Goal: Task Accomplishment & Management: Manage account settings

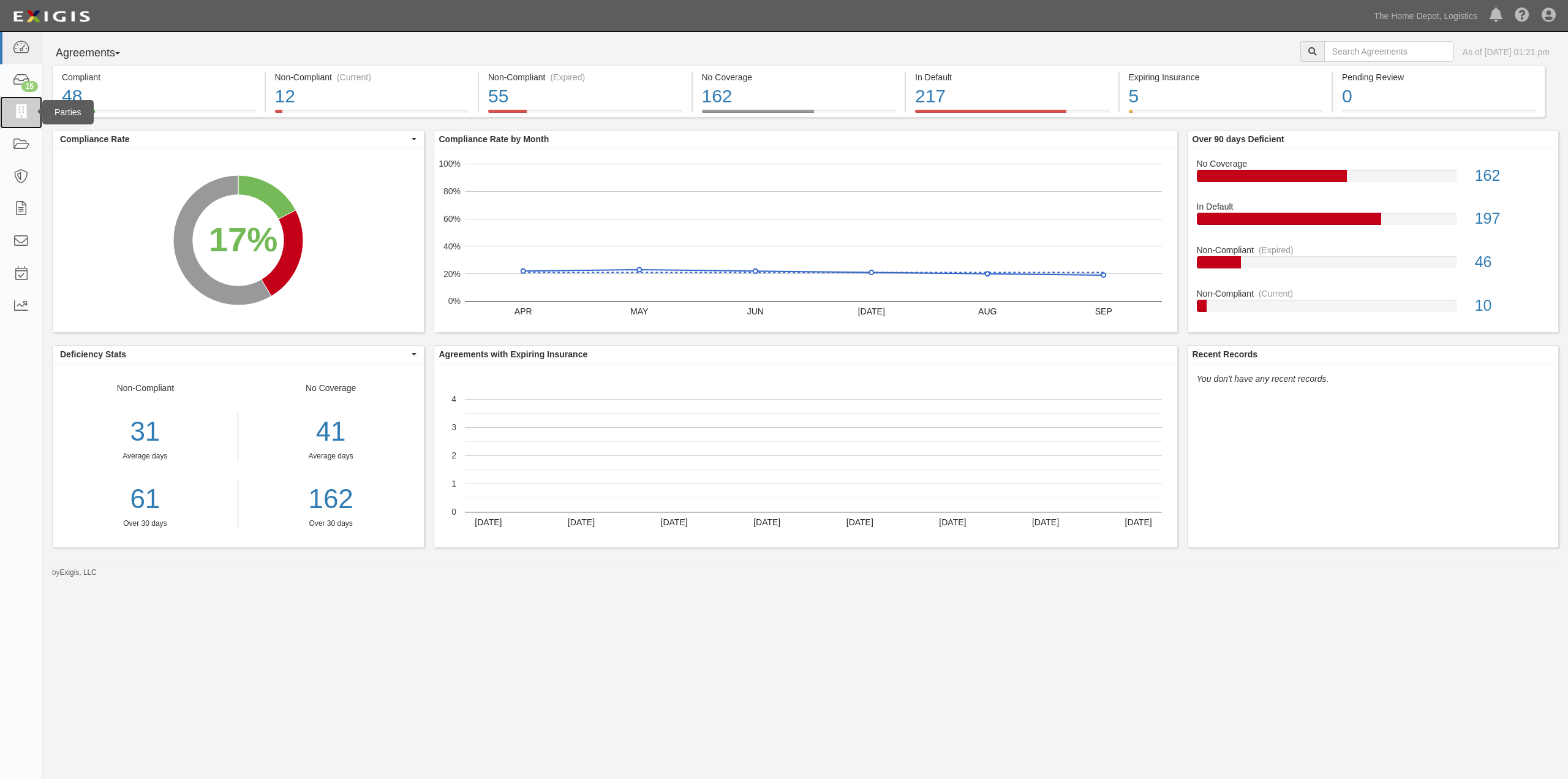
click at [23, 111] on icon at bounding box center [20, 112] width 17 height 14
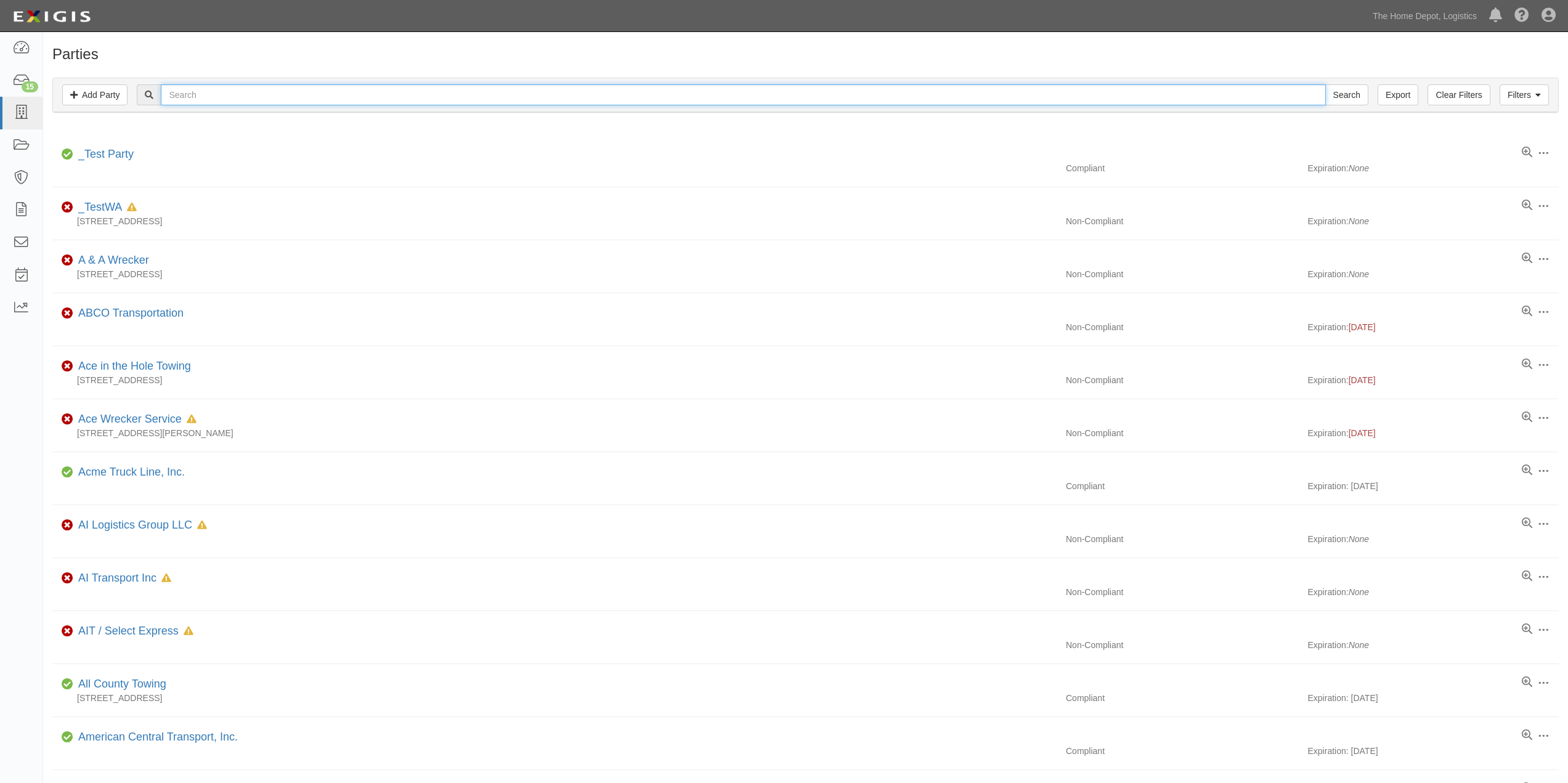
click at [294, 96] on input "text" at bounding box center [742, 95] width 1164 height 21
click at [300, 89] on input "HongKong" at bounding box center [742, 95] width 1164 height 21
type input "HongKong Suilun Trading Ltd"
click at [1325, 84] on input "Search" at bounding box center [1346, 95] width 43 height 21
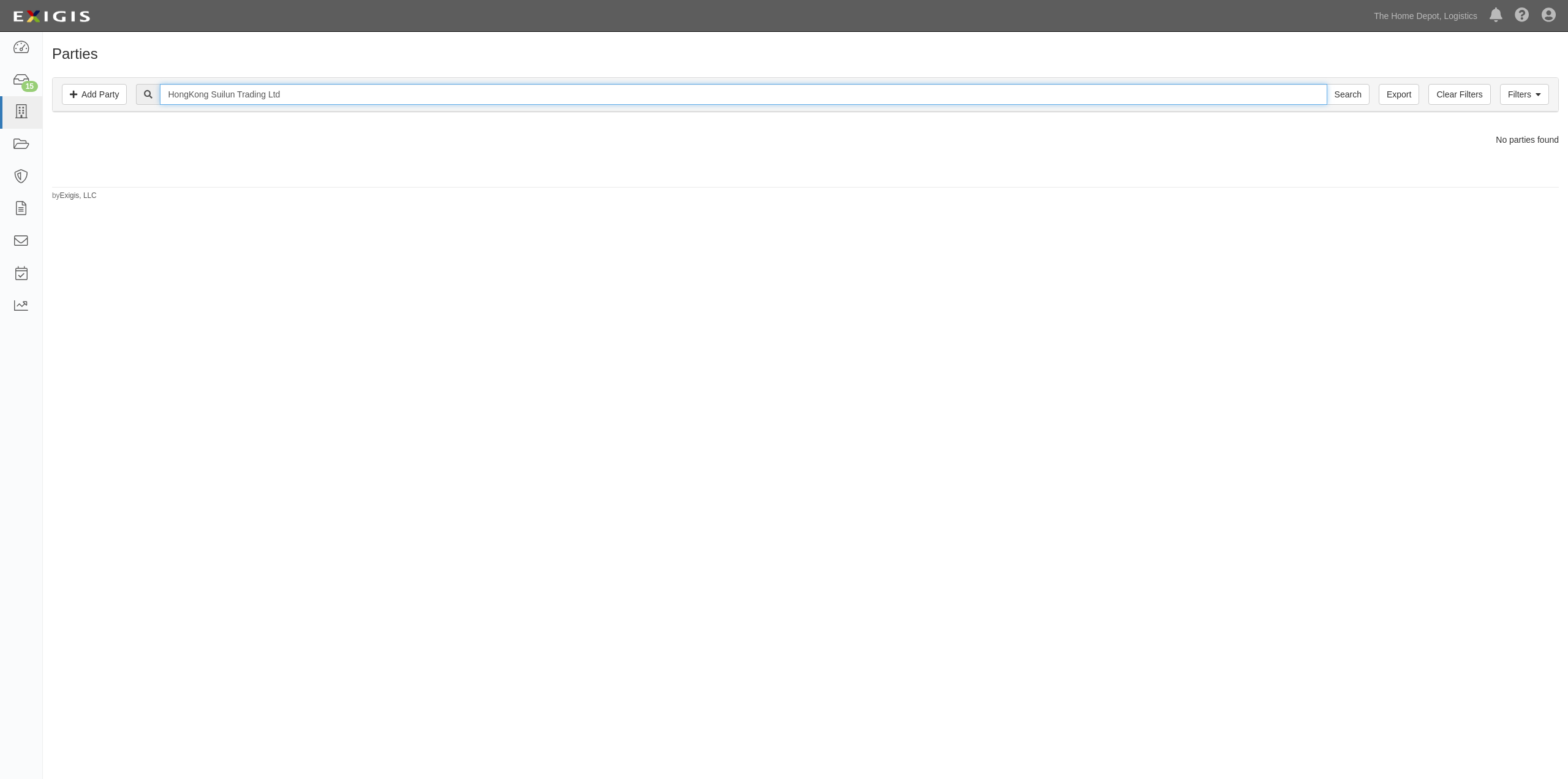
click at [302, 92] on input "HongKong Suilun Trading Ltd" at bounding box center [742, 95] width 1167 height 21
type input "HongKong Suilun Trading Ltd - Crown Bolt"
click at [1327, 84] on input "Search" at bounding box center [1348, 95] width 43 height 21
drag, startPoint x: 353, startPoint y: 91, endPoint x: 120, endPoint y: 93, distance: 233.0
click at [120, 93] on div "Filters Add Party Clear Filters Export HongKong Suilun Trading Ltd - Crown Bolt…" at bounding box center [805, 95] width 1505 height 34
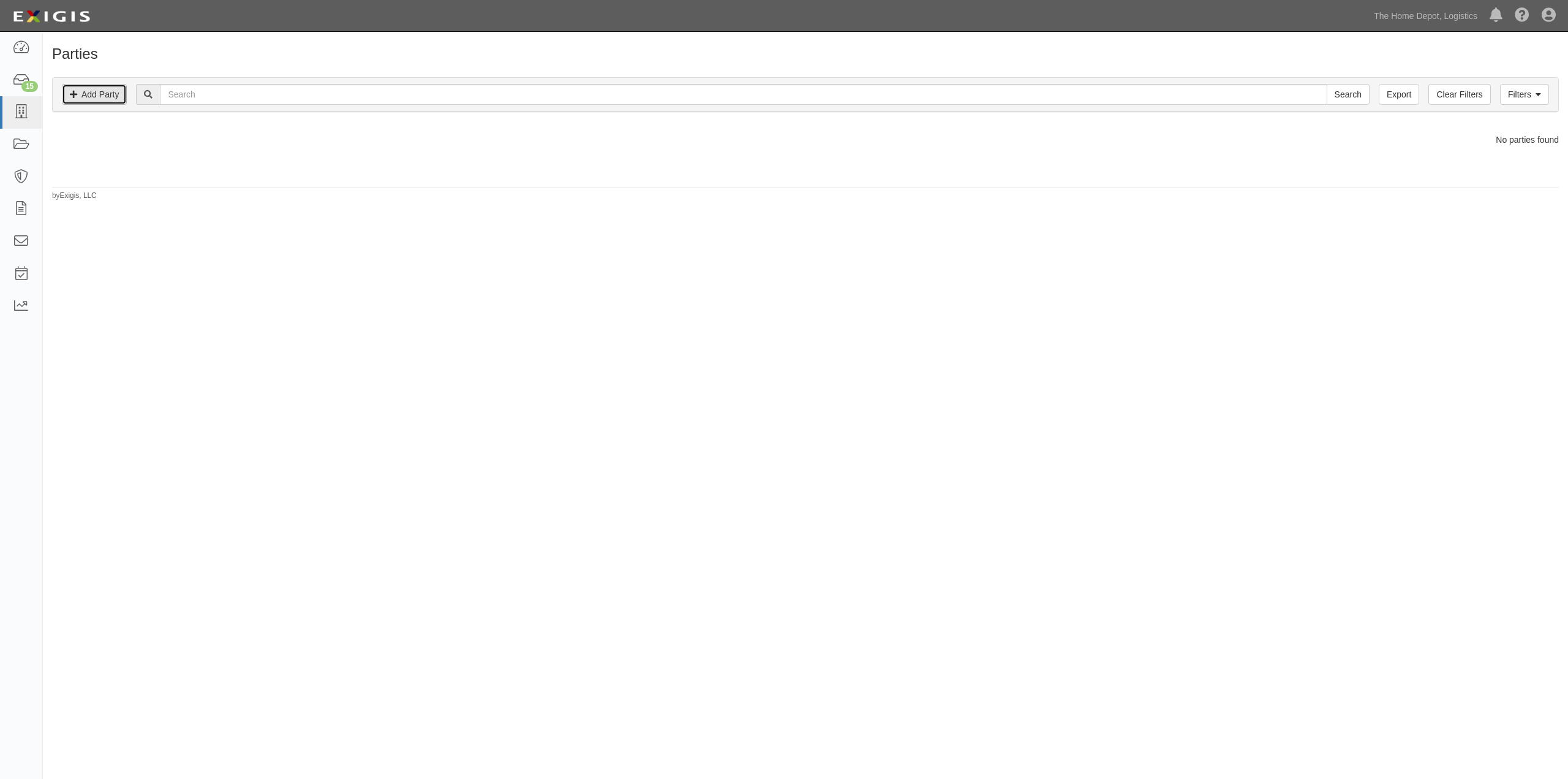
click at [99, 90] on link "Add Party" at bounding box center [95, 95] width 65 height 21
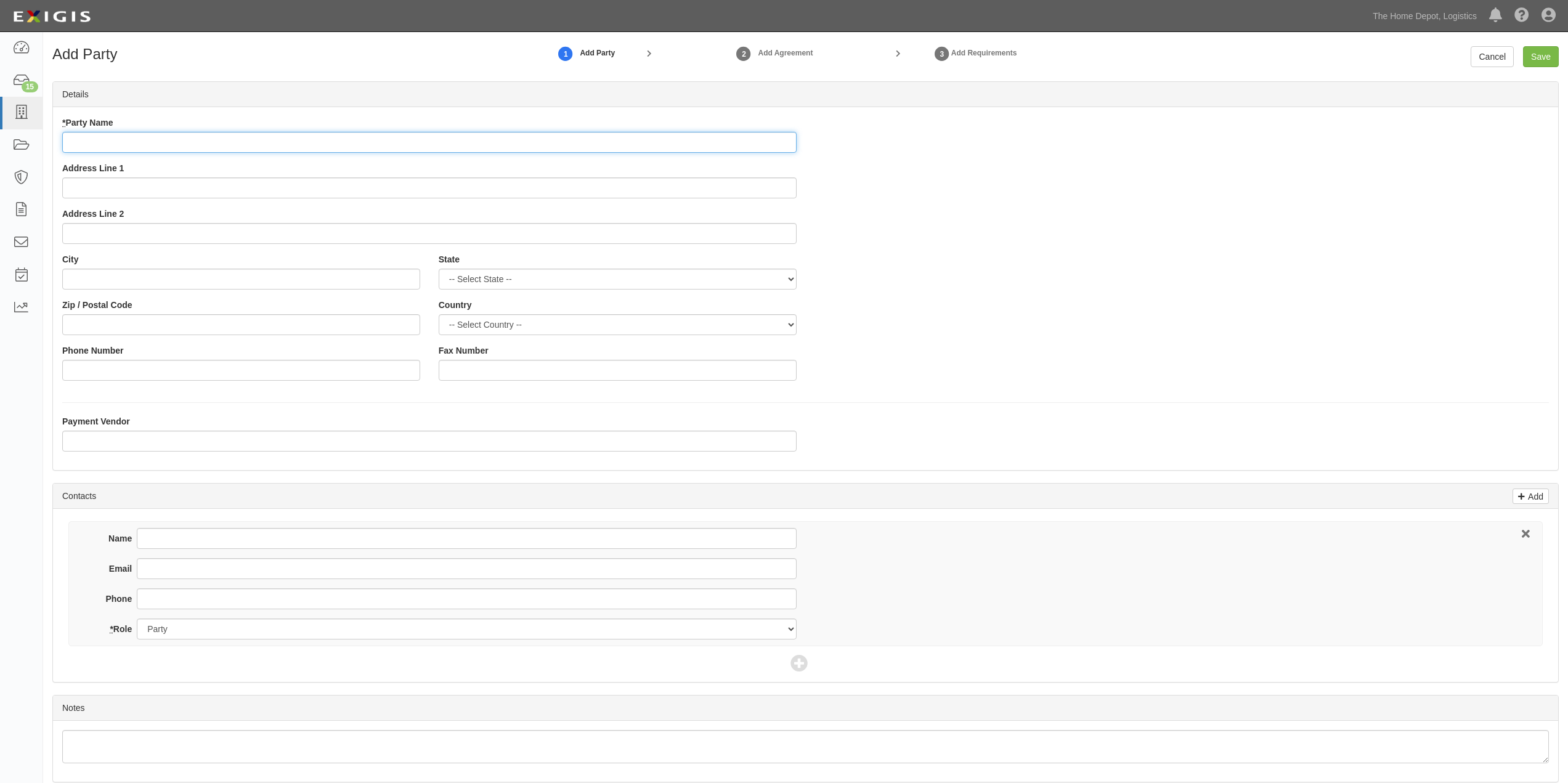
click at [151, 151] on input "* Party Name" at bounding box center [430, 142] width 735 height 21
paste input "HongKong Suilun Trading Ltd."
type input "HongKong Suilun Trading Ltd. - Crown Bolt"
click at [202, 537] on input "Name" at bounding box center [466, 538] width 659 height 21
click at [160, 539] on input "Name" at bounding box center [466, 538] width 659 height 21
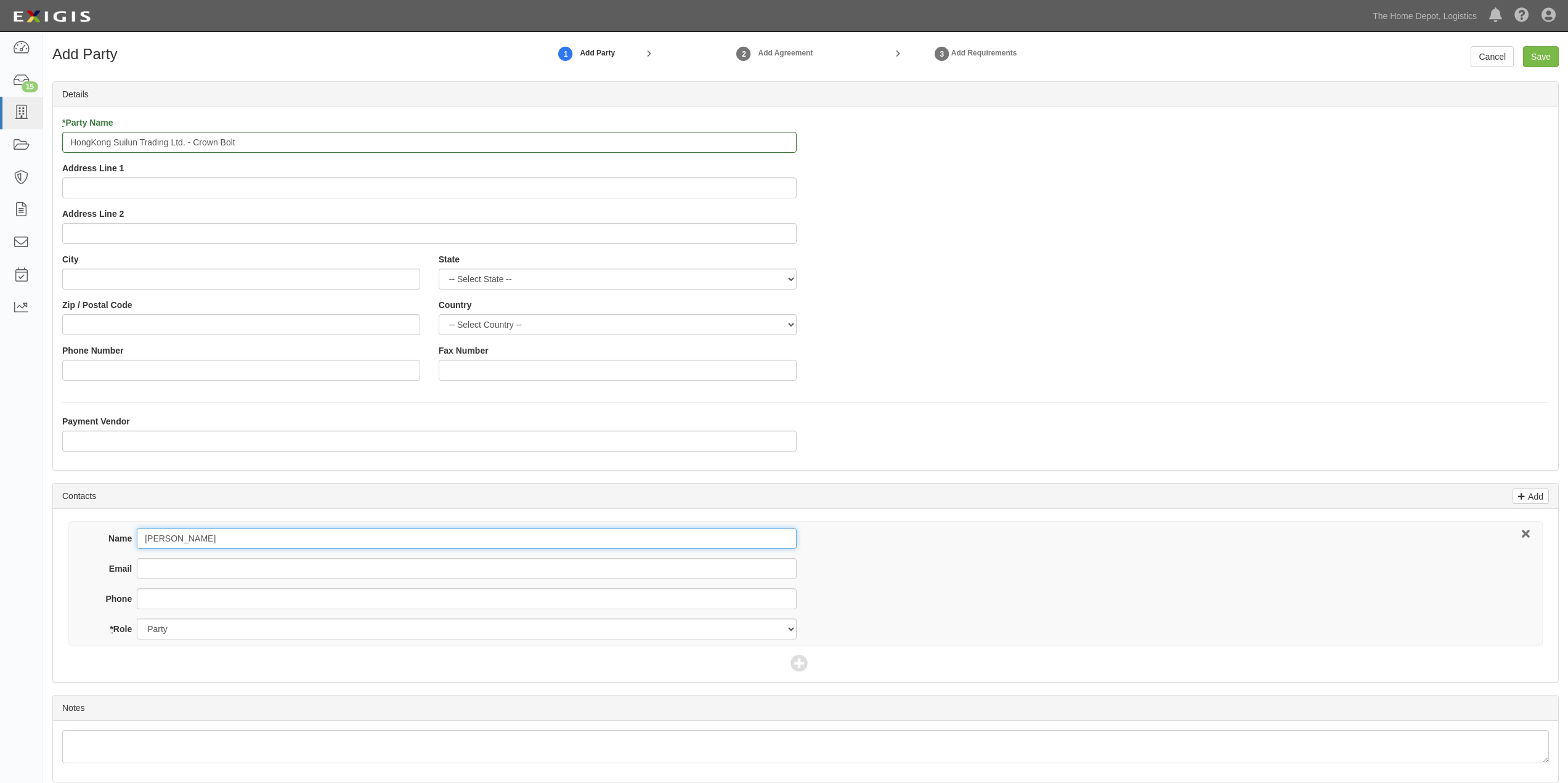
type input "[PERSON_NAME]"
click at [164, 569] on input "Email" at bounding box center [466, 569] width 659 height 21
click at [160, 569] on input "Email" at bounding box center [466, 569] width 659 height 21
paste input "yfeng@phhinge.com"
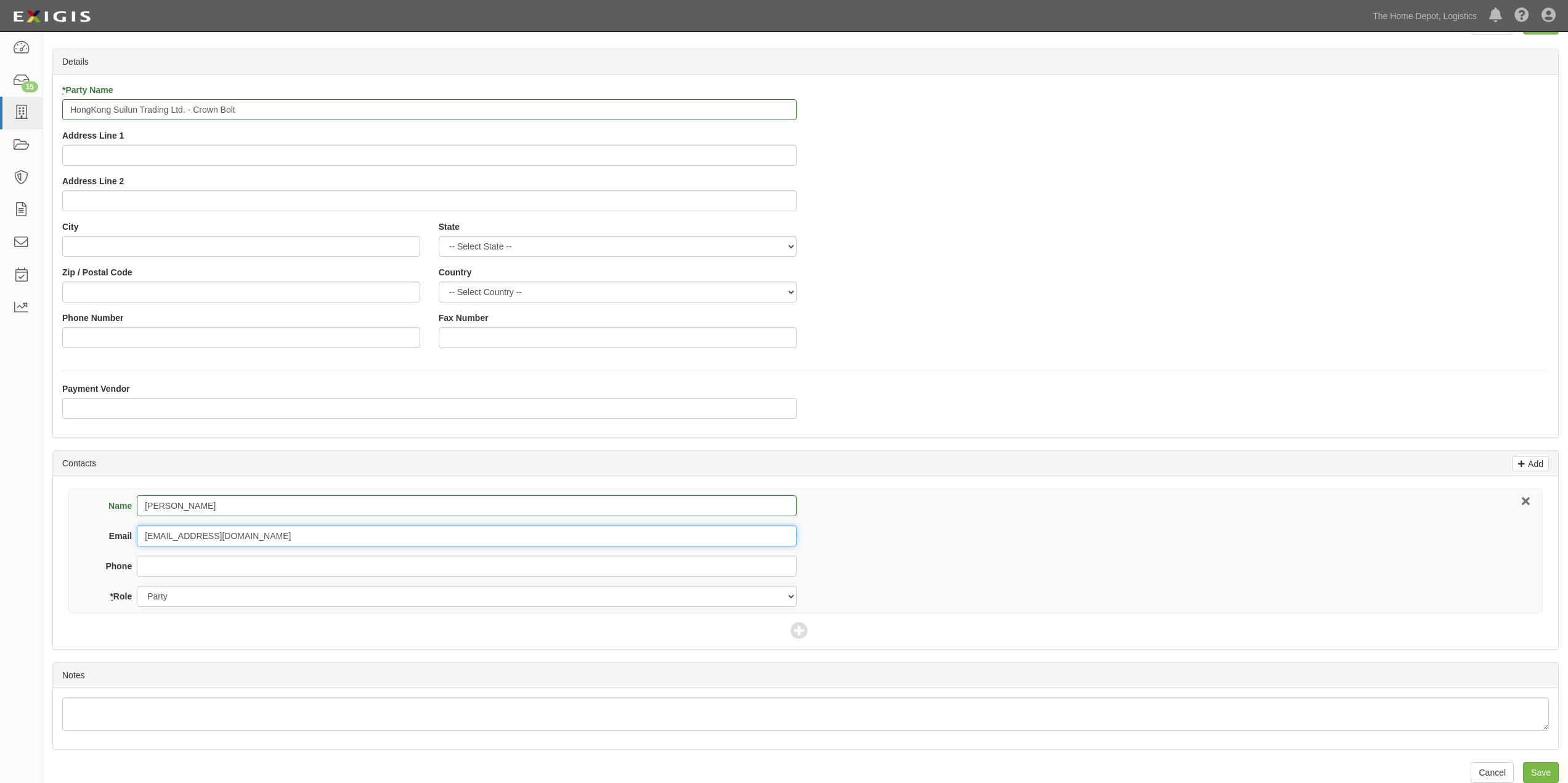
scroll to position [50, 0]
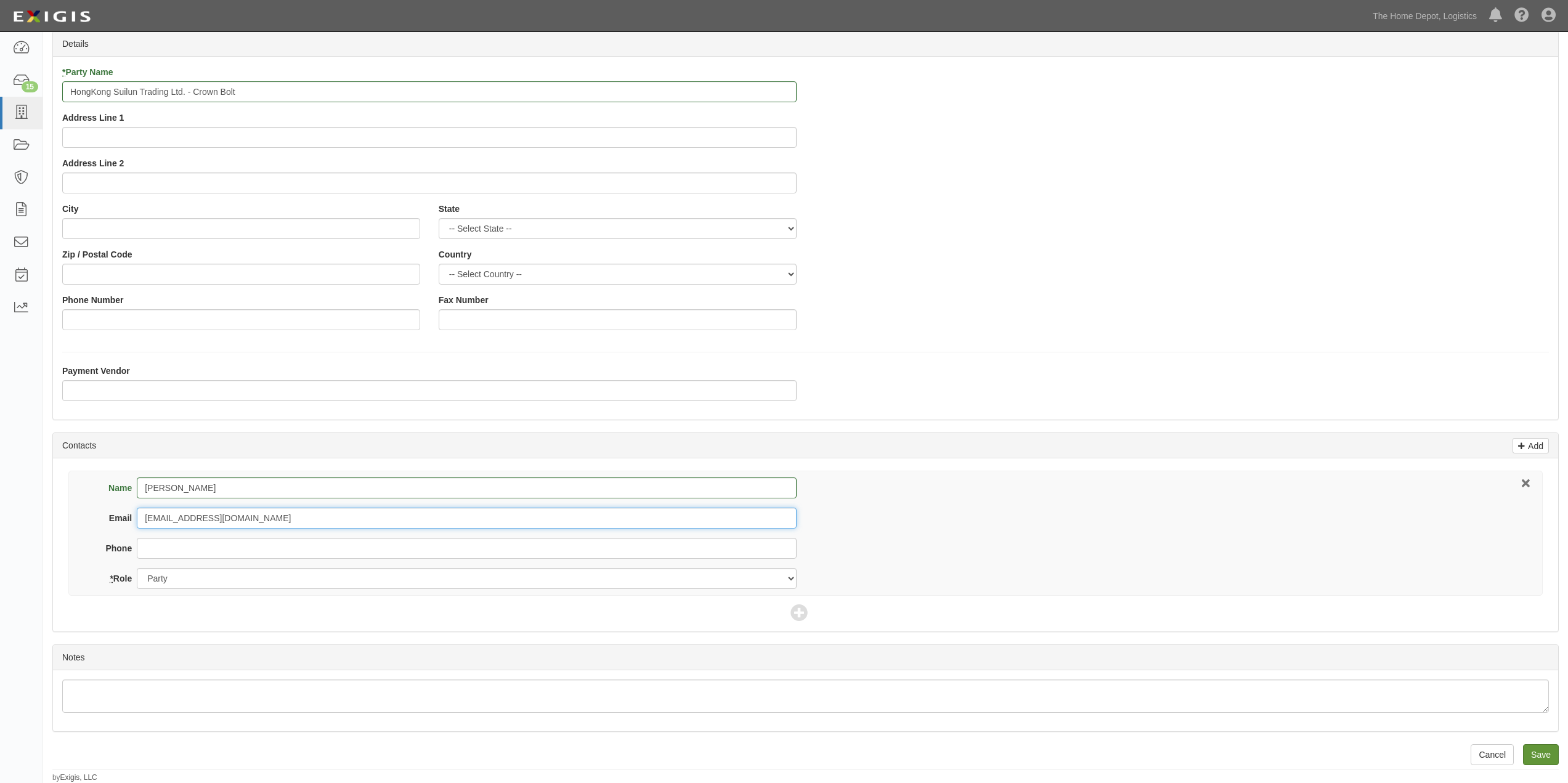
type input "yfeng@phhinge.com"
click at [1540, 753] on input "Save" at bounding box center [1540, 755] width 36 height 21
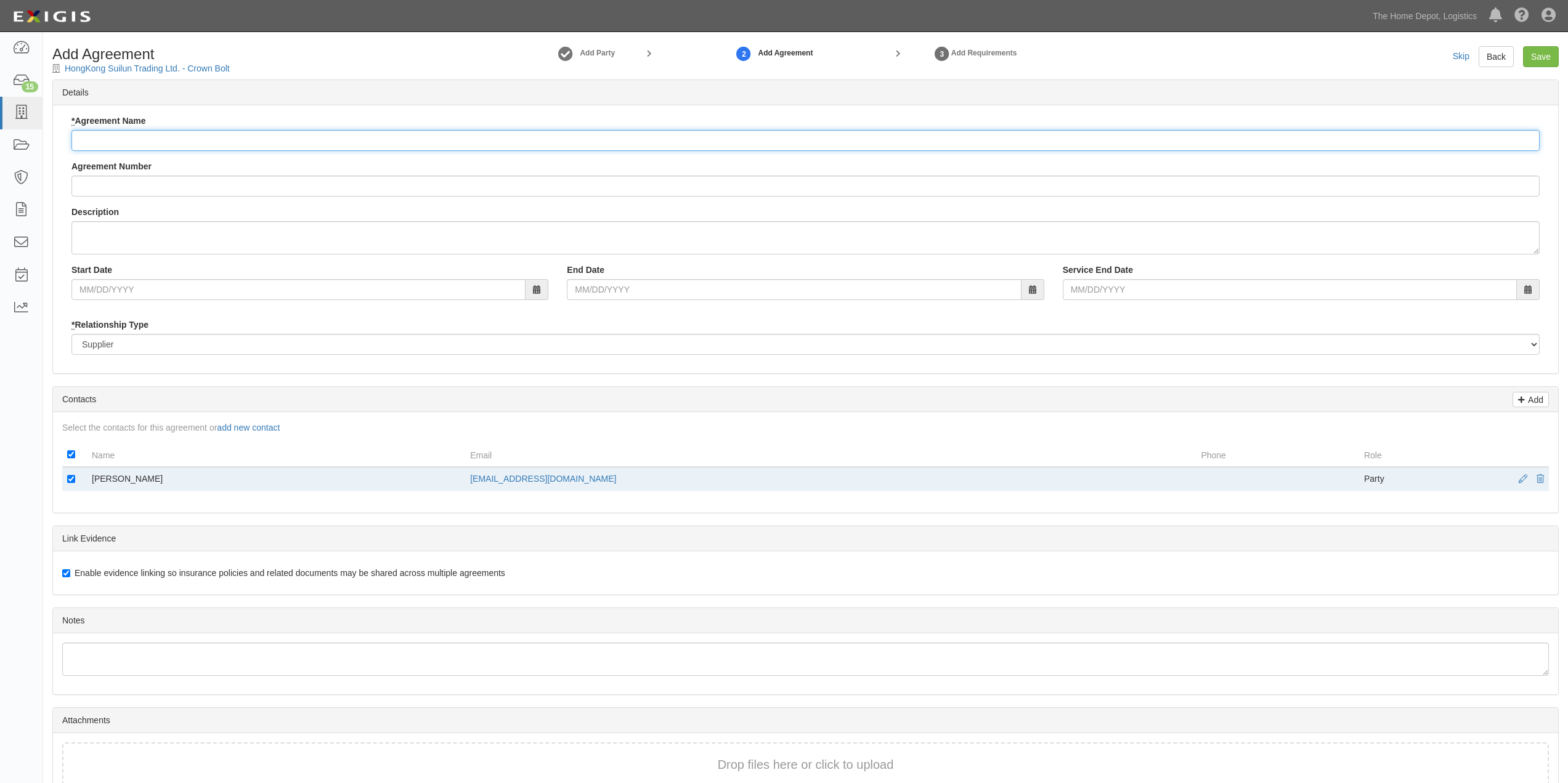
click at [123, 134] on input "* Agreement Name" at bounding box center [805, 141] width 1468 height 21
click at [138, 138] on input "* Agreement Name" at bounding box center [805, 141] width 1468 height 21
paste input "HongKong Suilun Trading Ltd."
type input "HongKong Suilun Trading Ltd. - Crown Bolt"
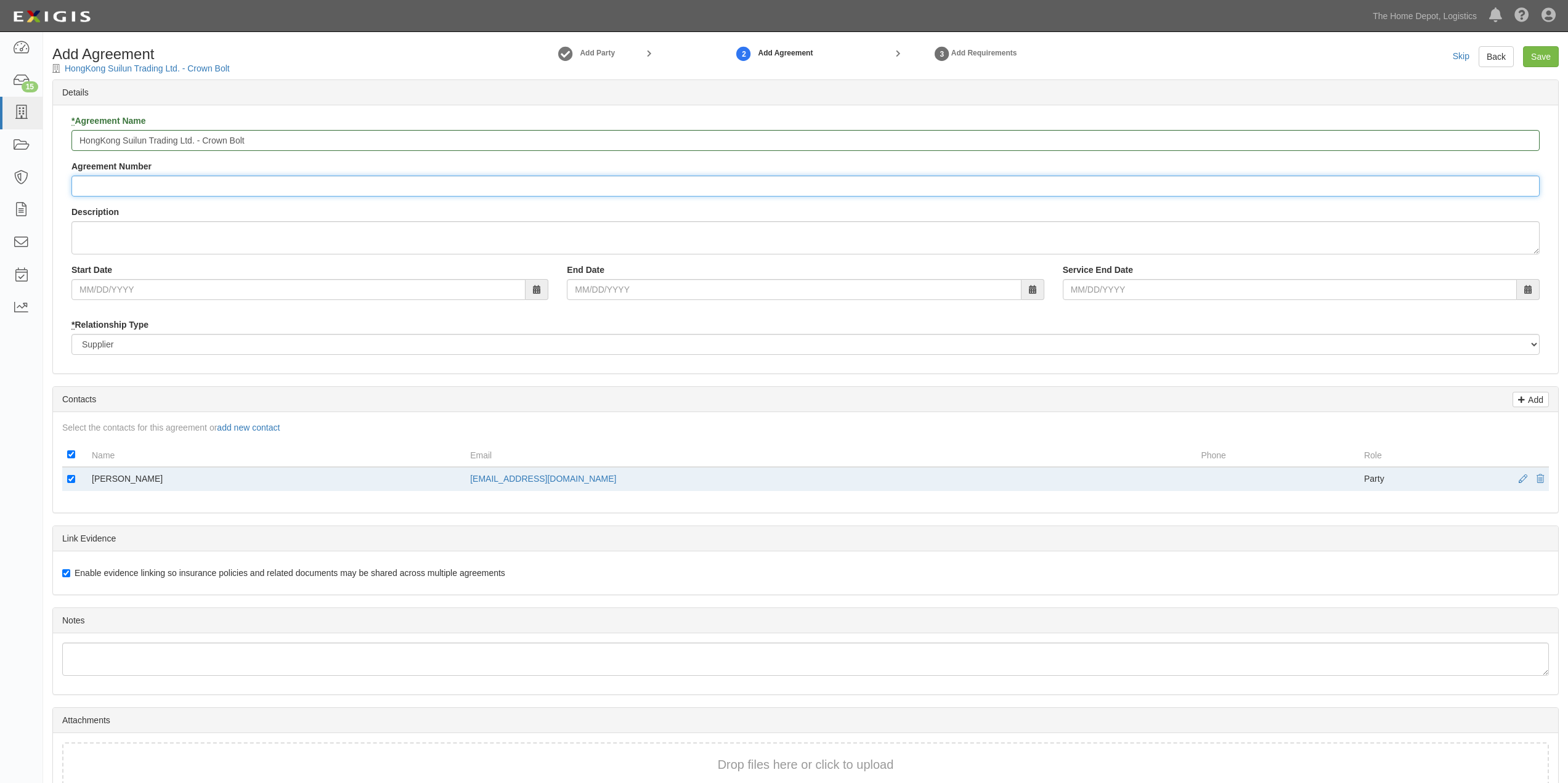
click at [148, 185] on input "Agreement Number" at bounding box center [805, 186] width 1468 height 21
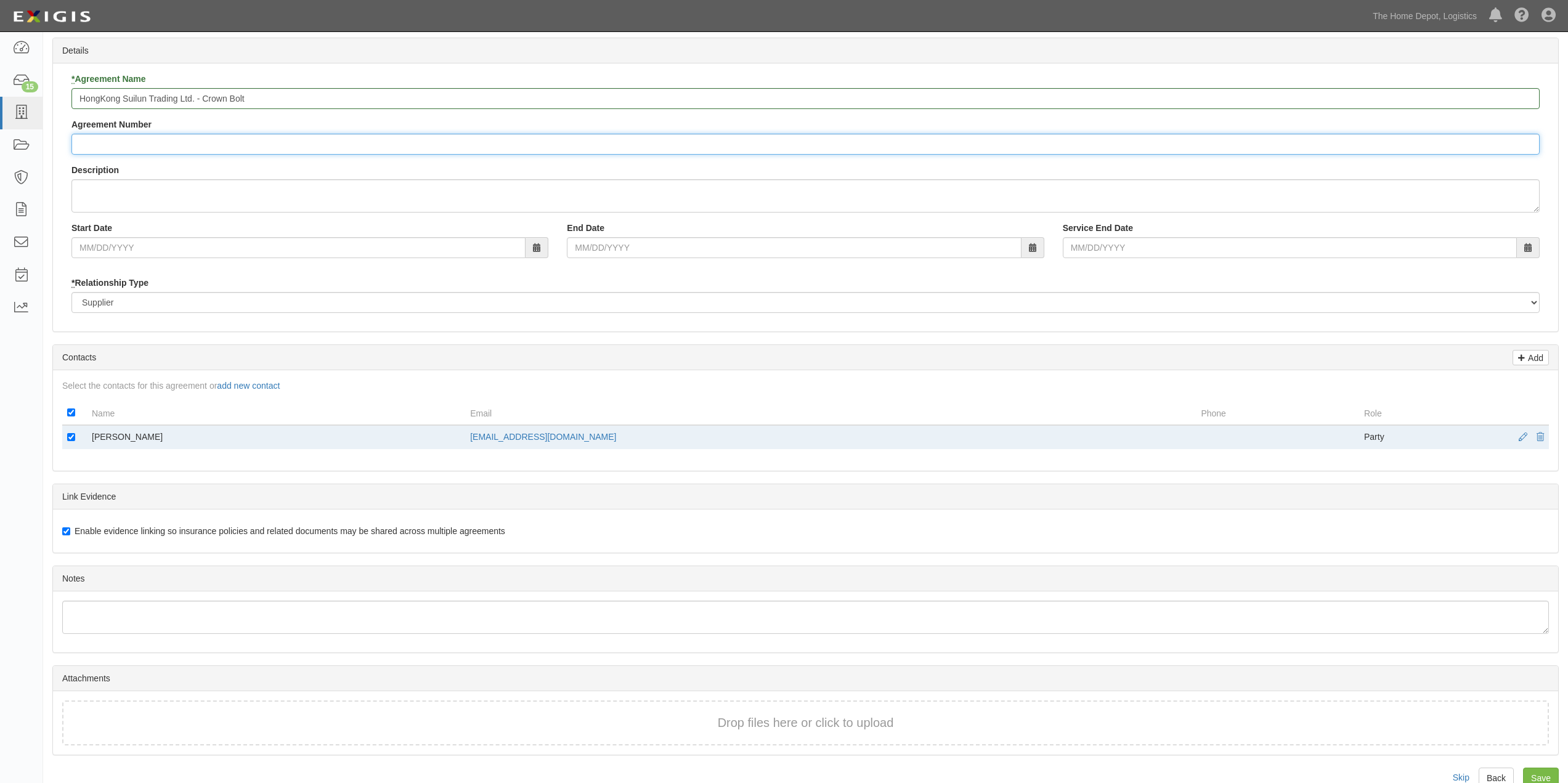
scroll to position [65, 0]
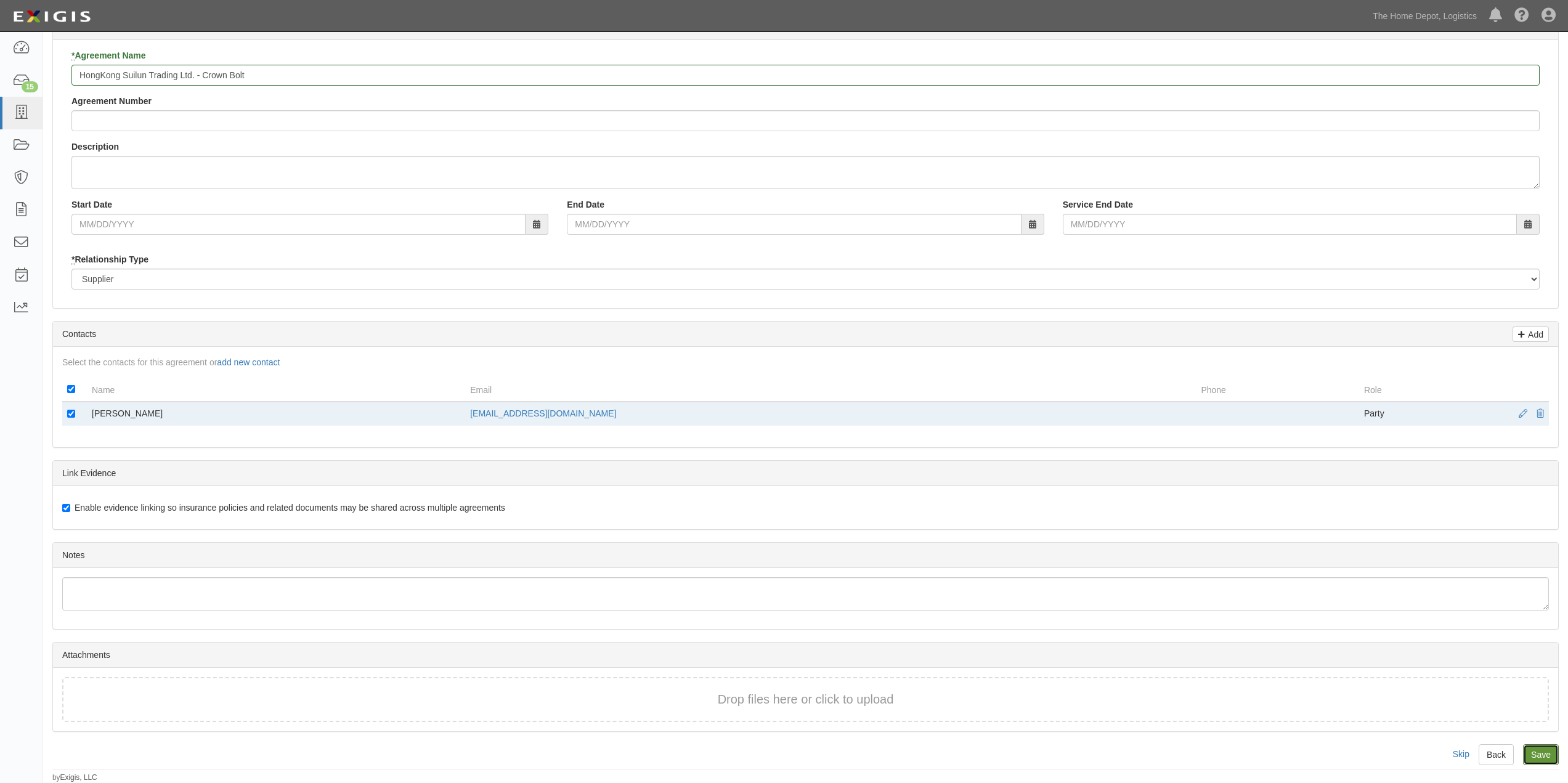
click at [1553, 755] on input "Save" at bounding box center [1540, 755] width 36 height 21
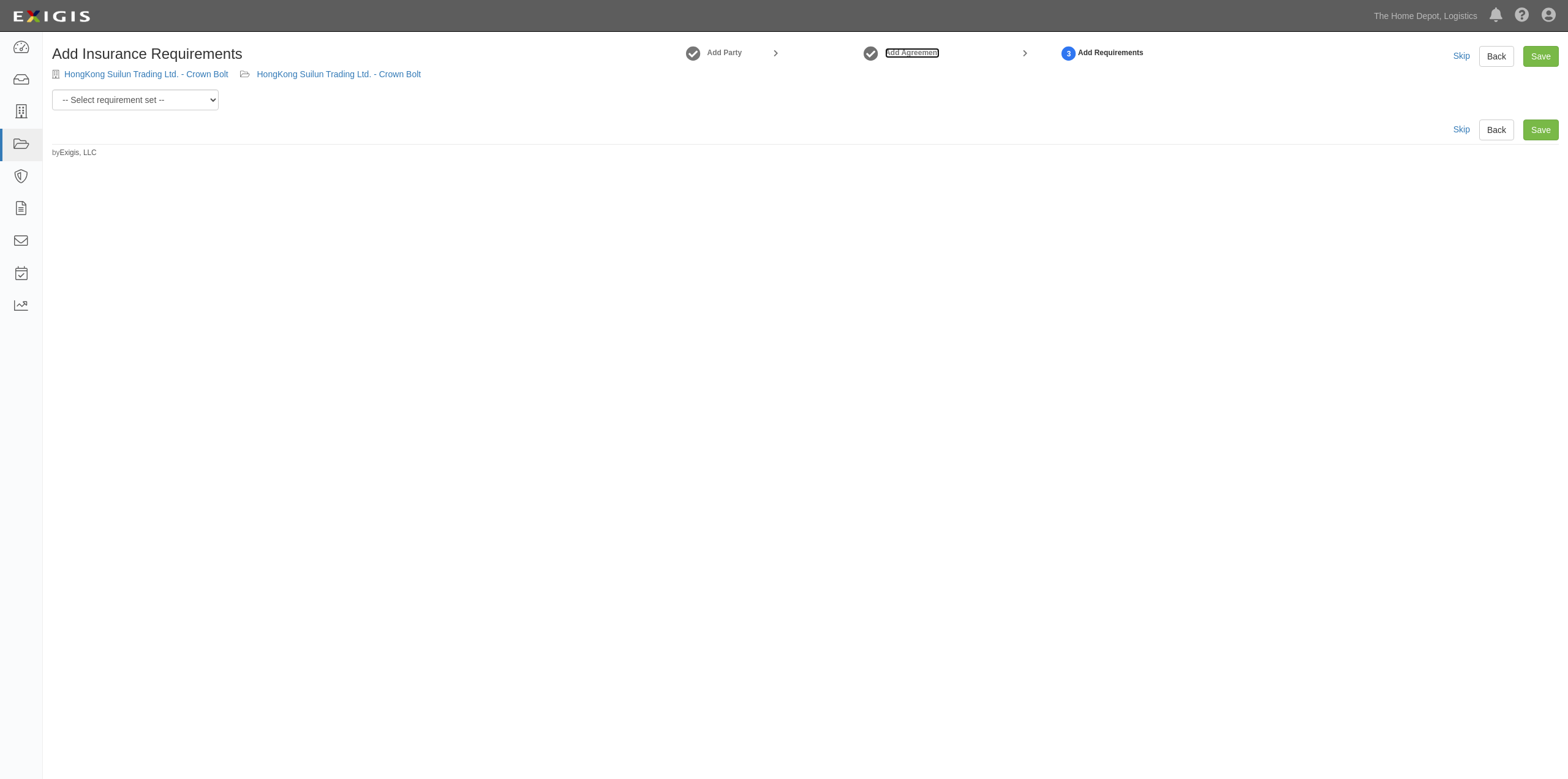
click at [906, 50] on strong "Add Agreement" at bounding box center [913, 52] width 54 height 8
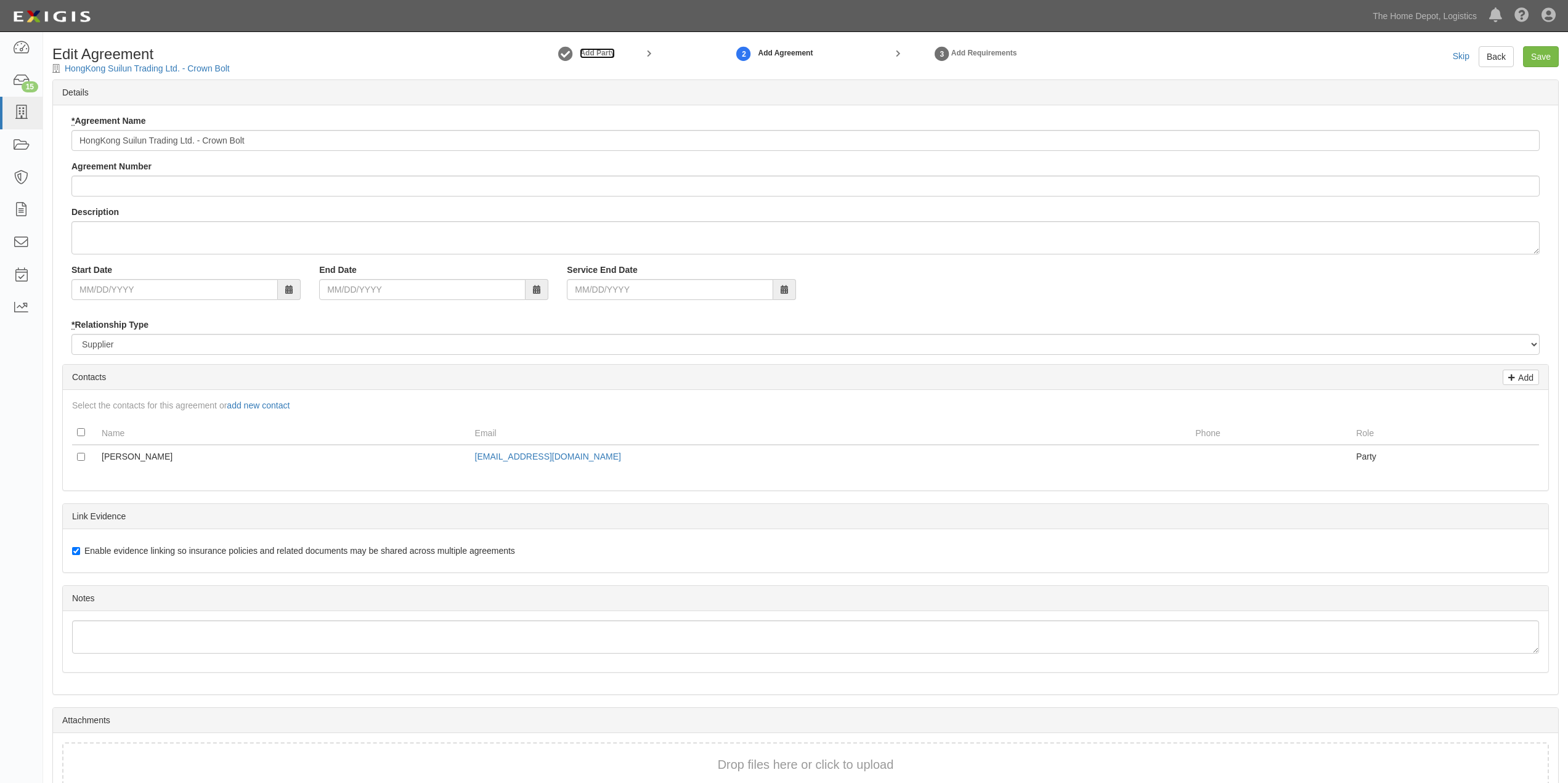
click at [585, 52] on strong "Add Party" at bounding box center [597, 52] width 35 height 8
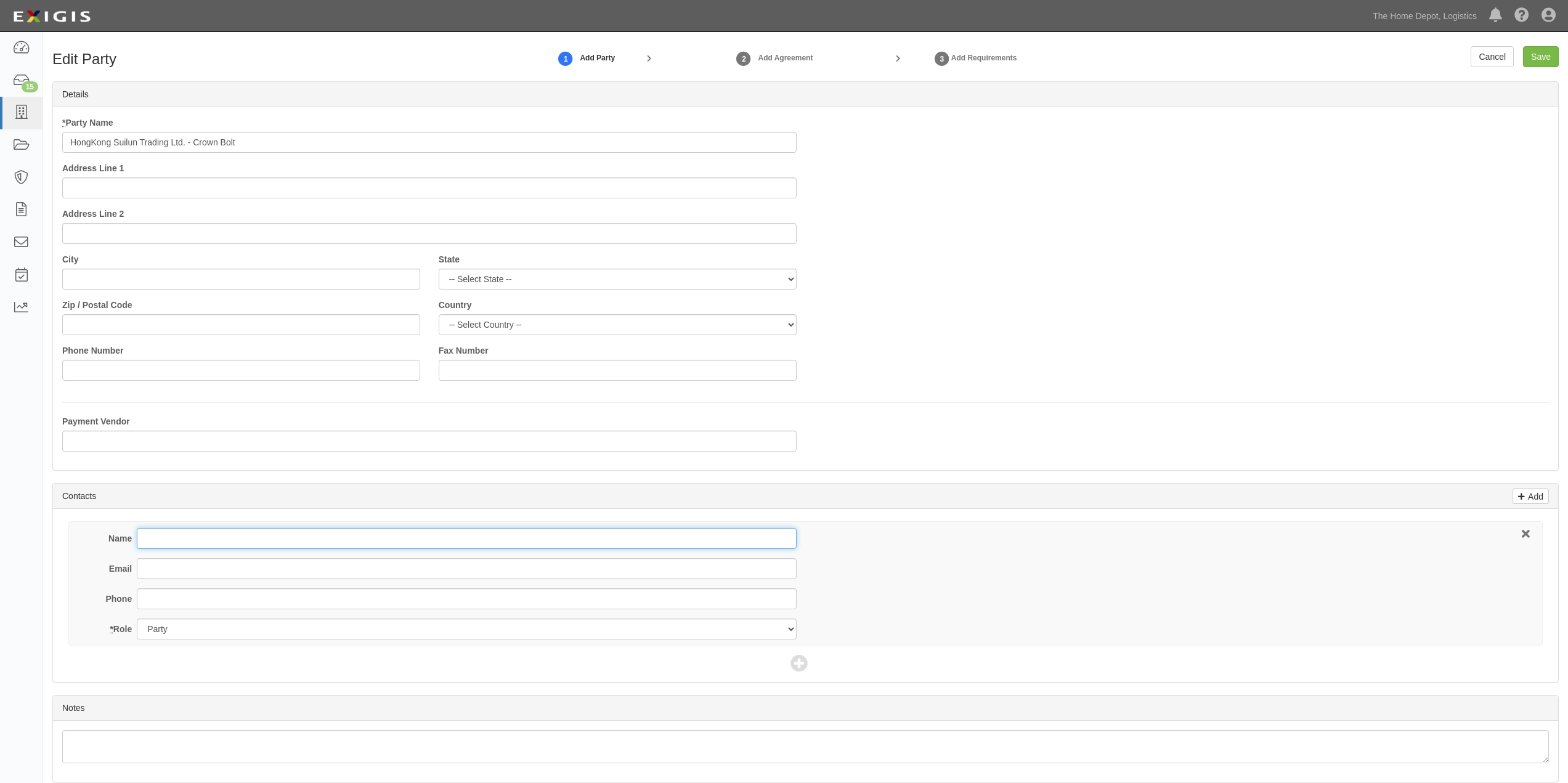
click at [170, 540] on input "Name" at bounding box center [466, 538] width 659 height 21
type input "[PERSON_NAME]"
click at [192, 566] on input "Email" at bounding box center [466, 569] width 659 height 21
click at [160, 572] on input "Email" at bounding box center [466, 569] width 659 height 21
paste input "[EMAIL_ADDRESS][DOMAIN_NAME]"
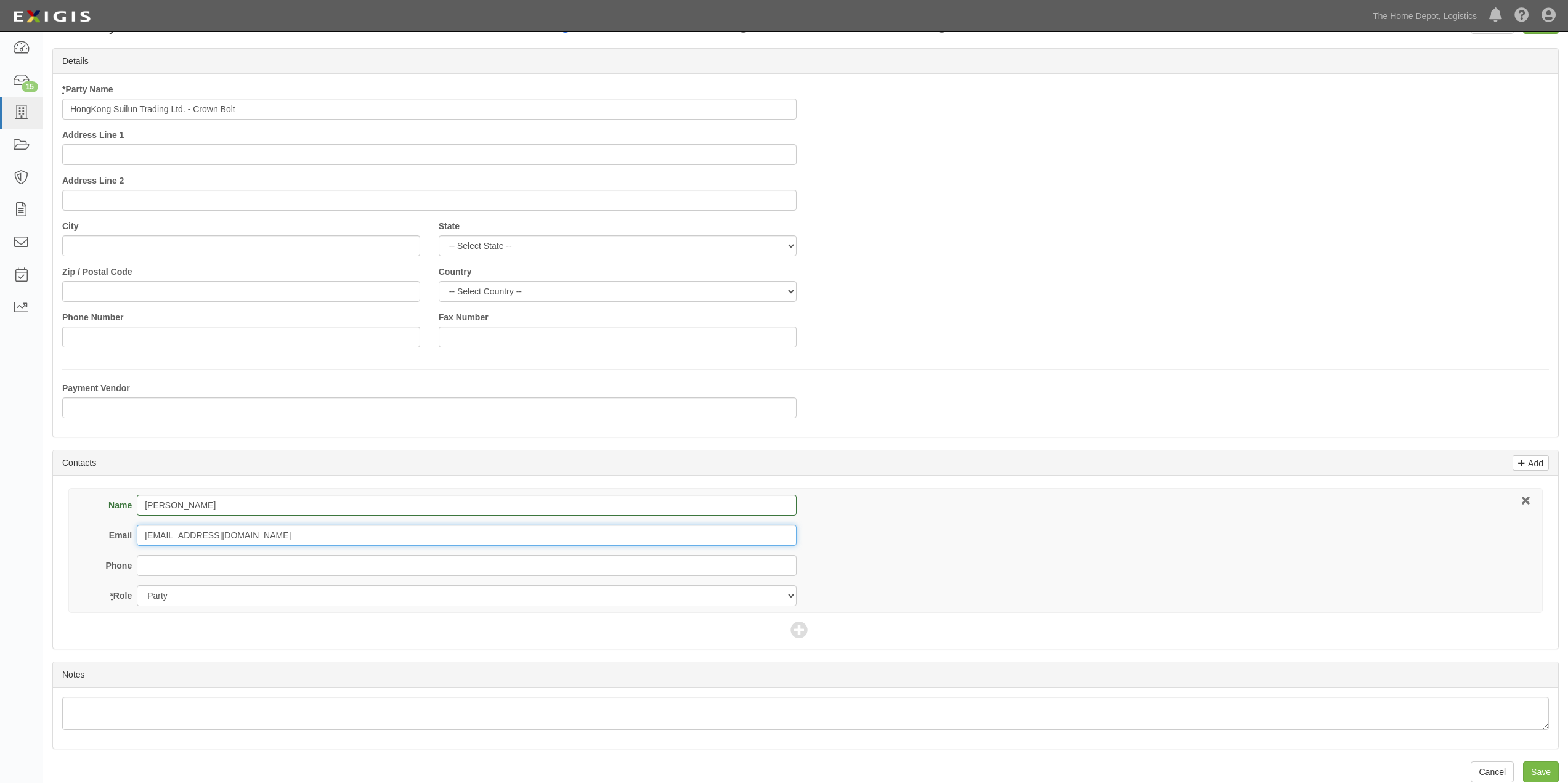
scroll to position [50, 0]
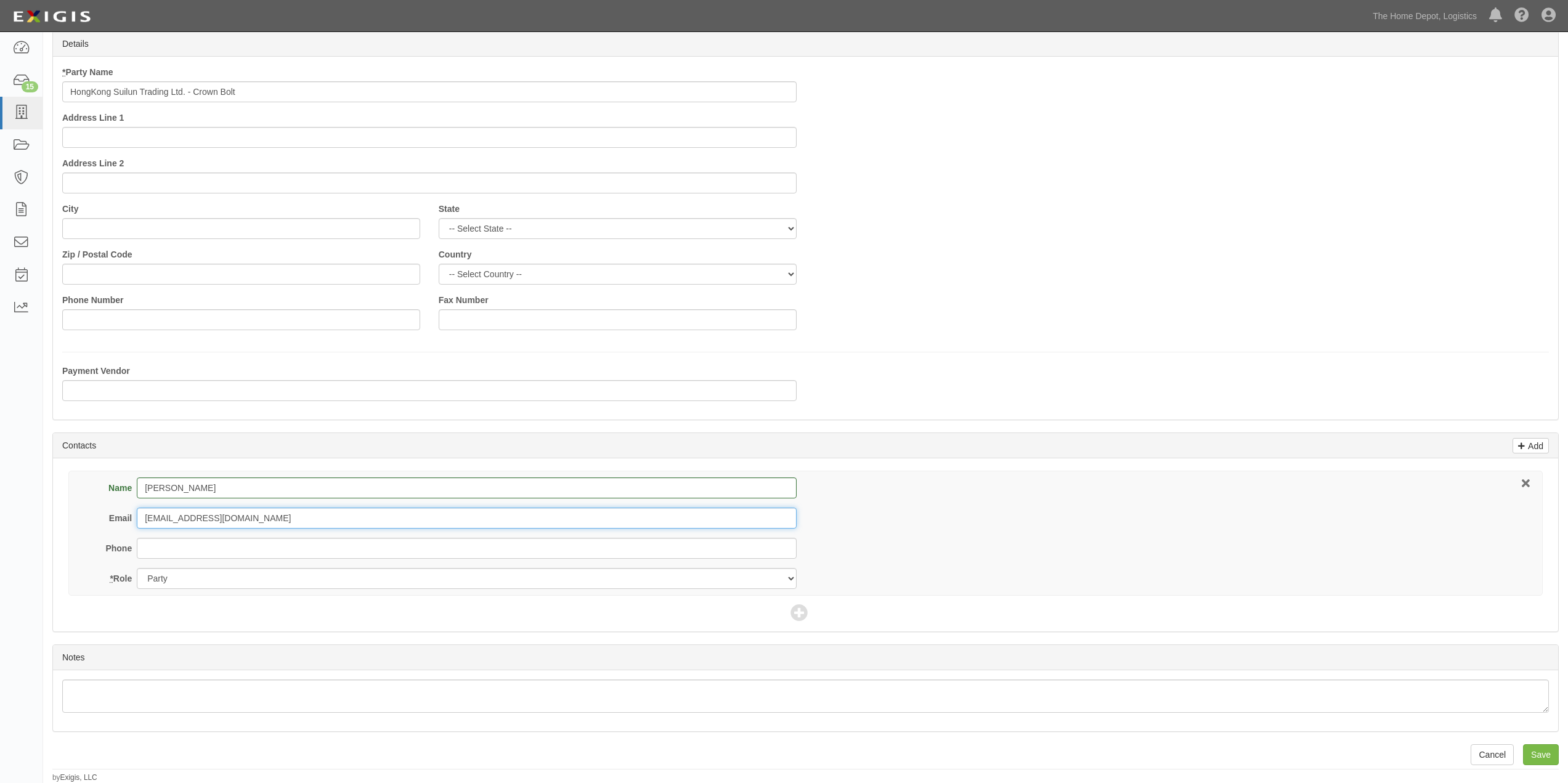
type input "[EMAIL_ADDRESS][DOMAIN_NAME]"
click at [1542, 750] on input "Save" at bounding box center [1540, 755] width 36 height 21
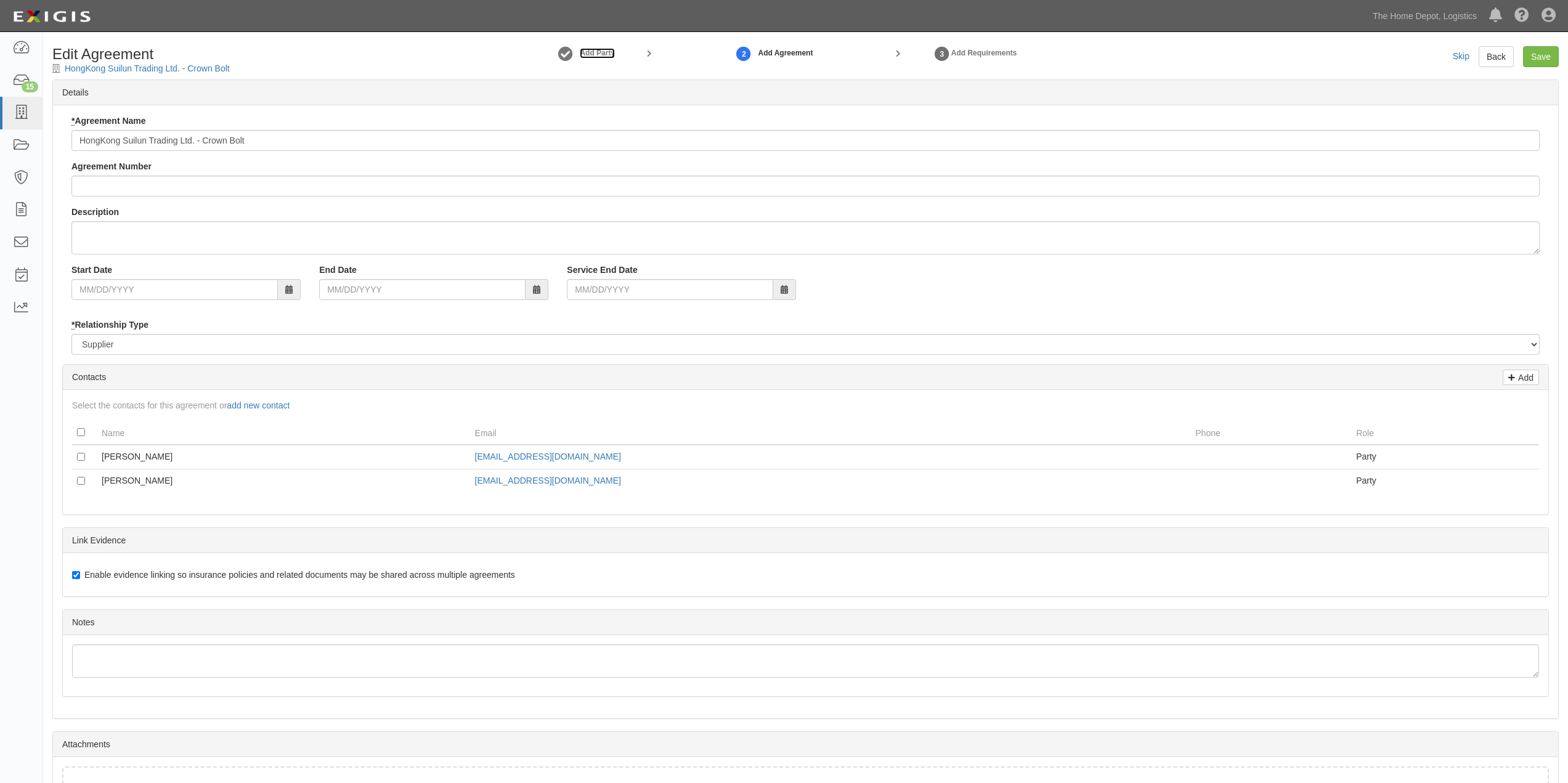
click at [592, 50] on strong "Add Party" at bounding box center [597, 52] width 35 height 8
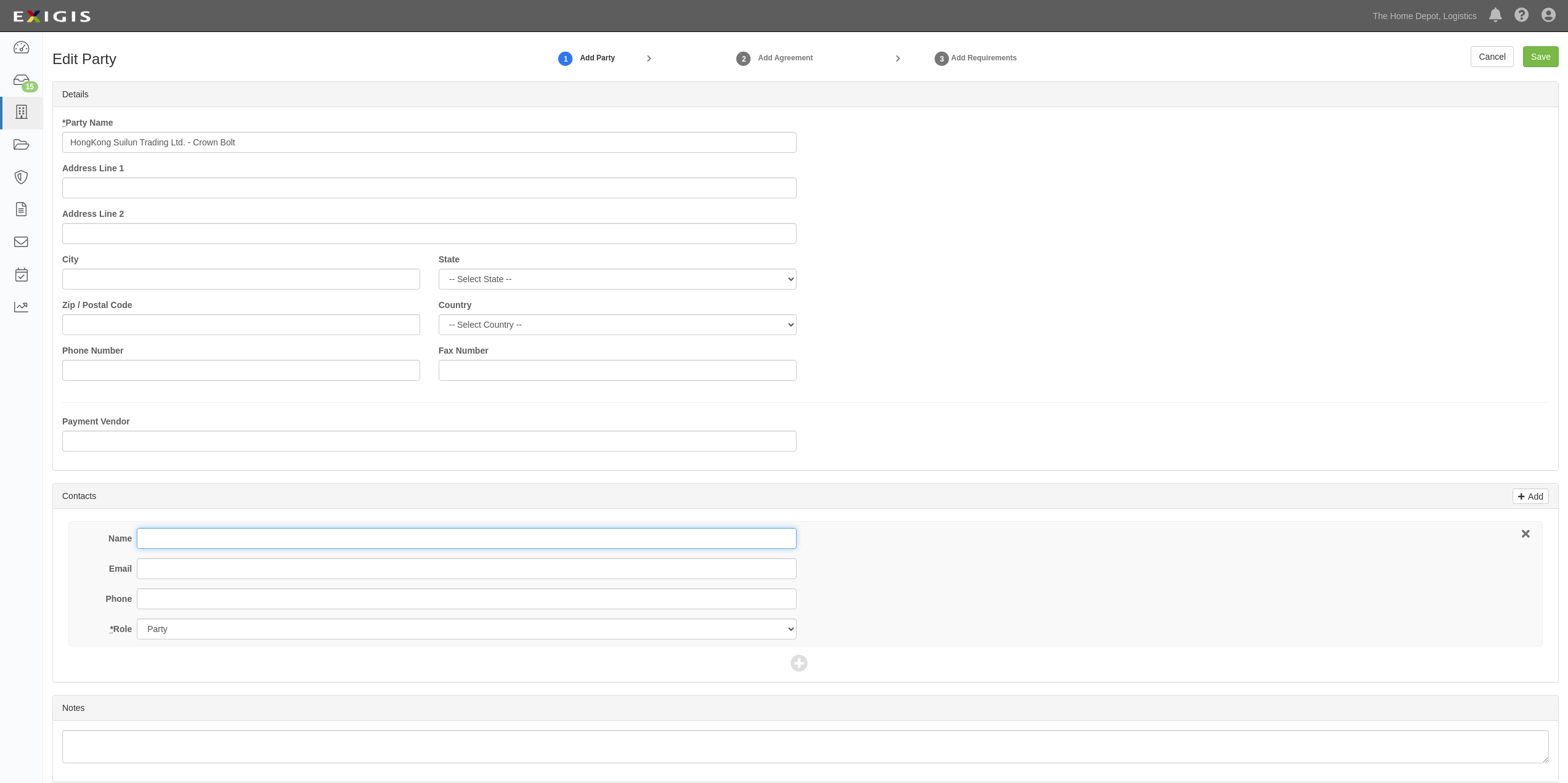
click at [235, 543] on input "Name" at bounding box center [466, 538] width 659 height 21
type input "Yi Feng"
click at [191, 569] on input "Email" at bounding box center [466, 569] width 659 height 21
click at [176, 569] on input "Email" at bounding box center [466, 569] width 659 height 21
paste input "[EMAIL_ADDRESS][DOMAIN_NAME]"
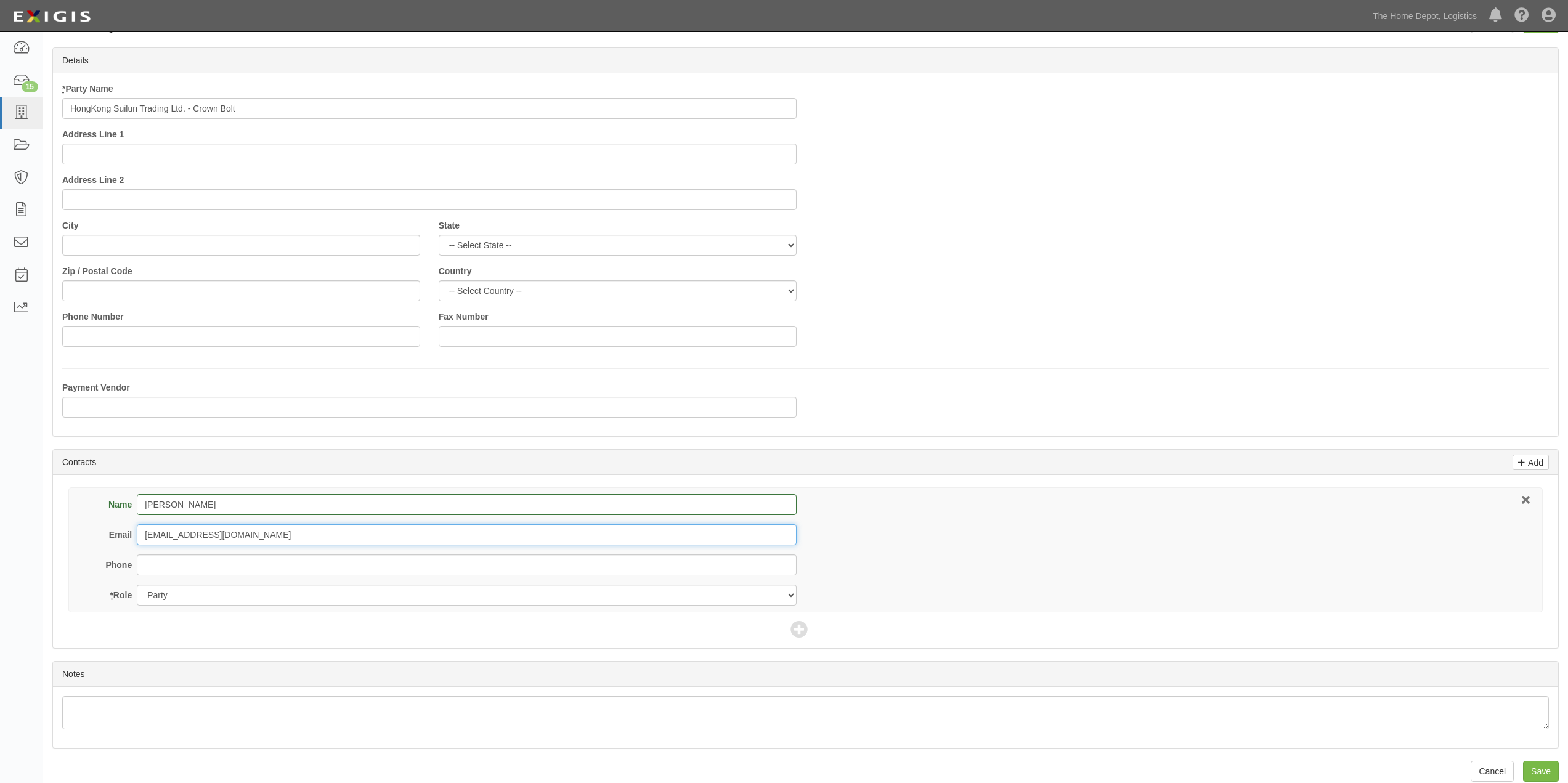
scroll to position [50, 0]
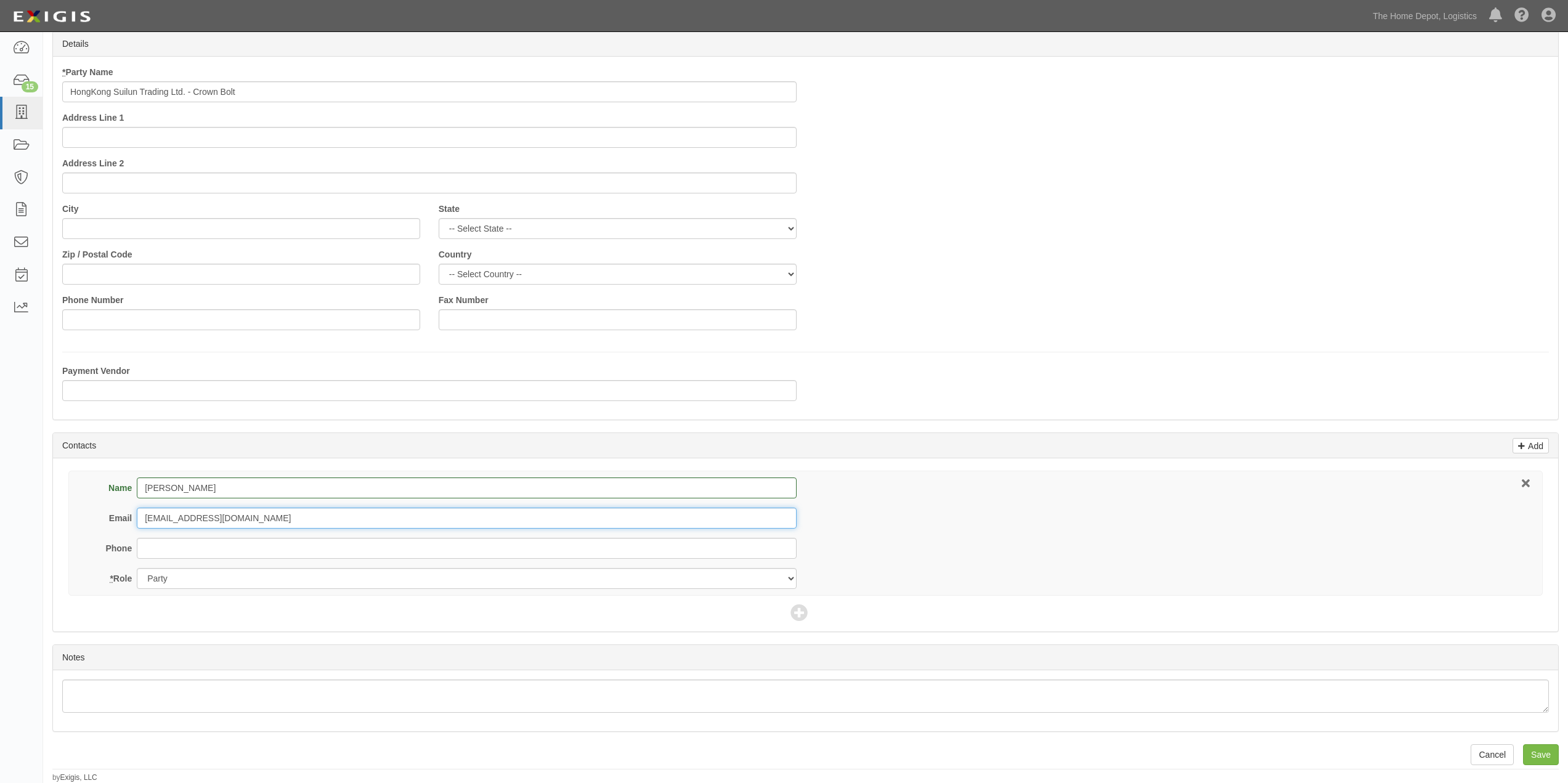
type input "[EMAIL_ADDRESS][DOMAIN_NAME]"
click at [1538, 750] on input "Save" at bounding box center [1540, 755] width 36 height 21
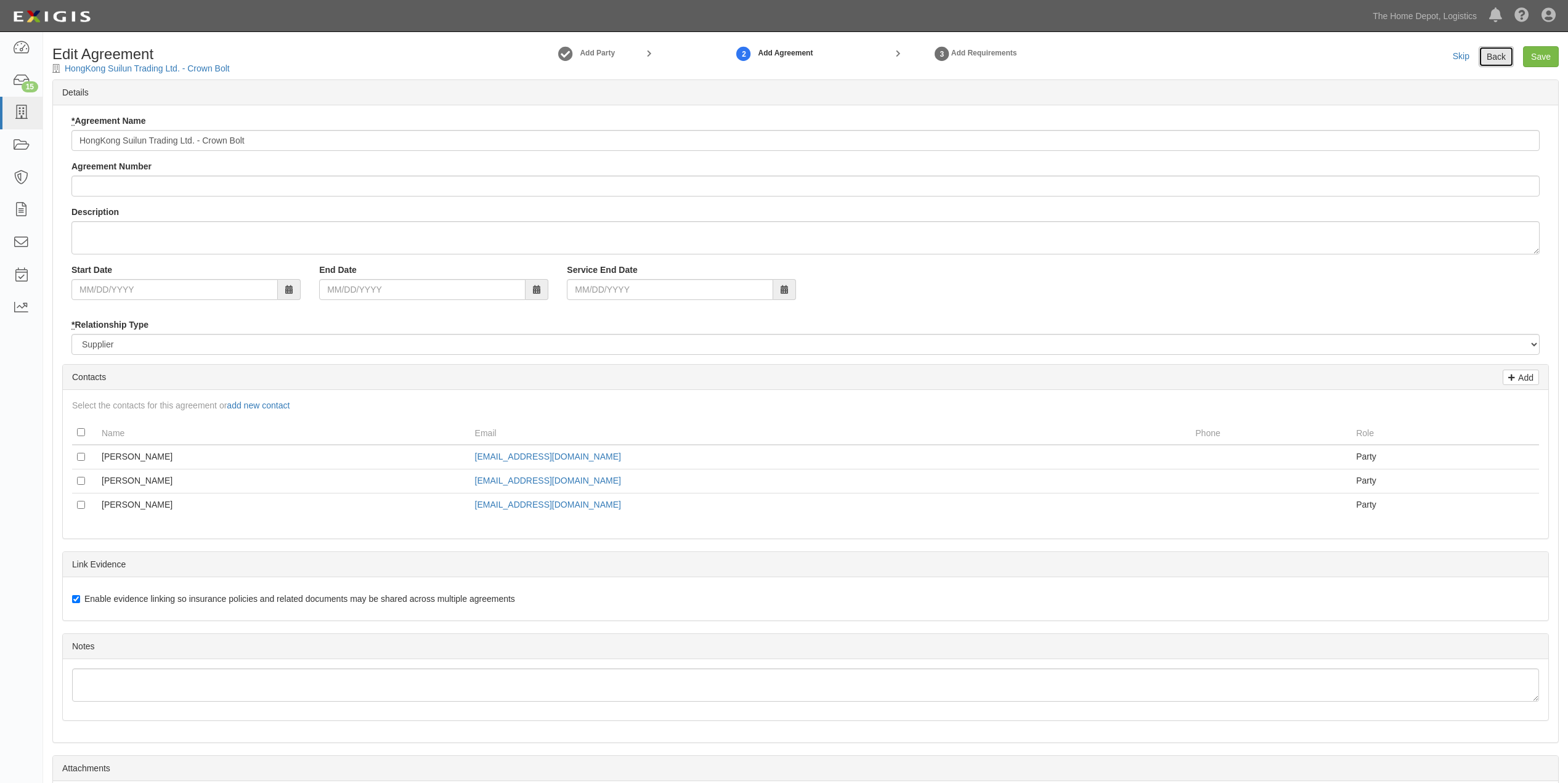
click at [1491, 56] on link "Back" at bounding box center [1496, 57] width 35 height 21
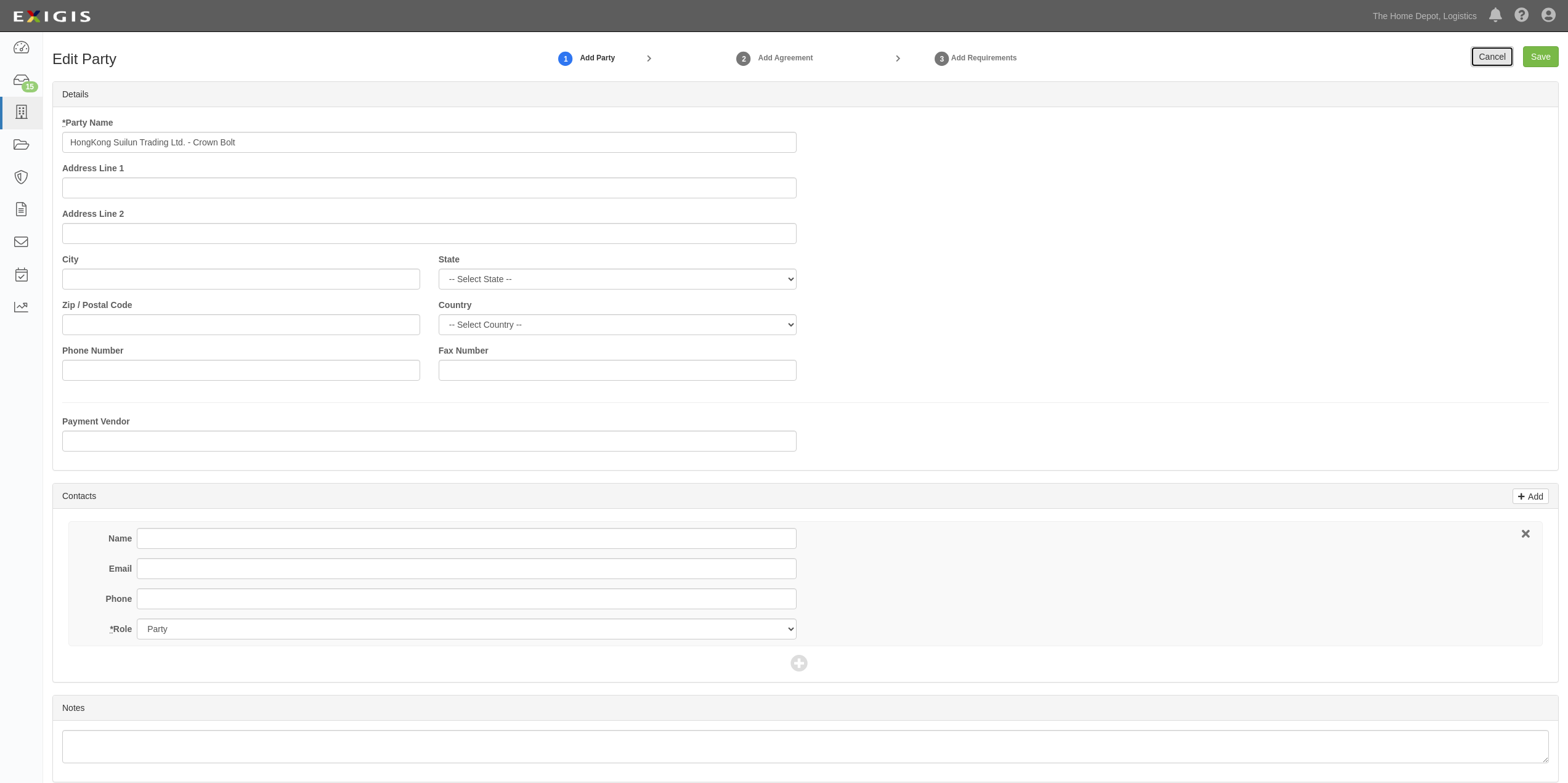
click at [1487, 56] on link "Cancel" at bounding box center [1492, 57] width 43 height 21
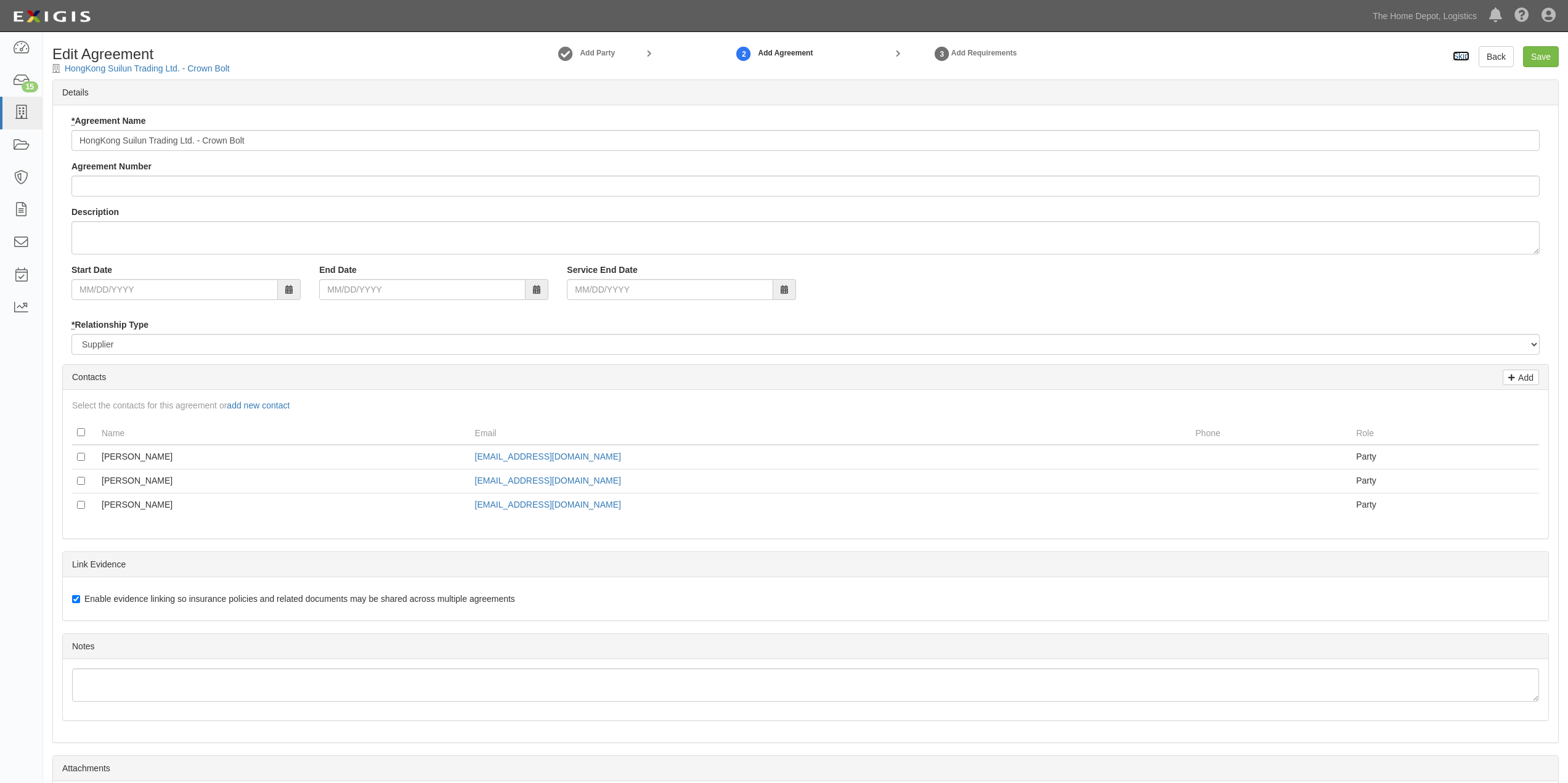
click at [1460, 57] on link "Skip" at bounding box center [1461, 55] width 17 height 10
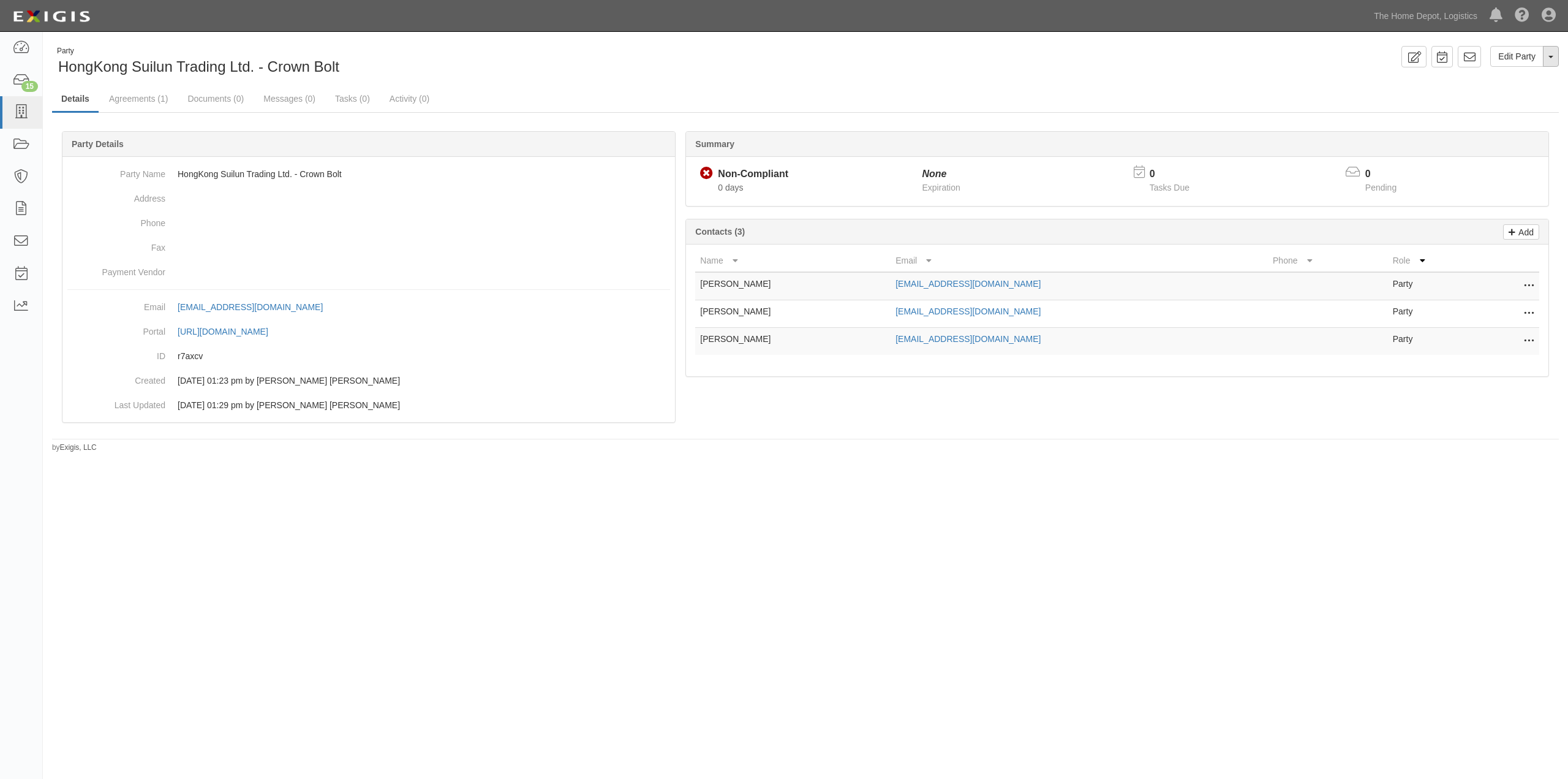
click at [1545, 60] on button "Toggle Party Dropdown" at bounding box center [1551, 57] width 16 height 21
click at [1522, 94] on link "Archive Party" at bounding box center [1510, 95] width 97 height 16
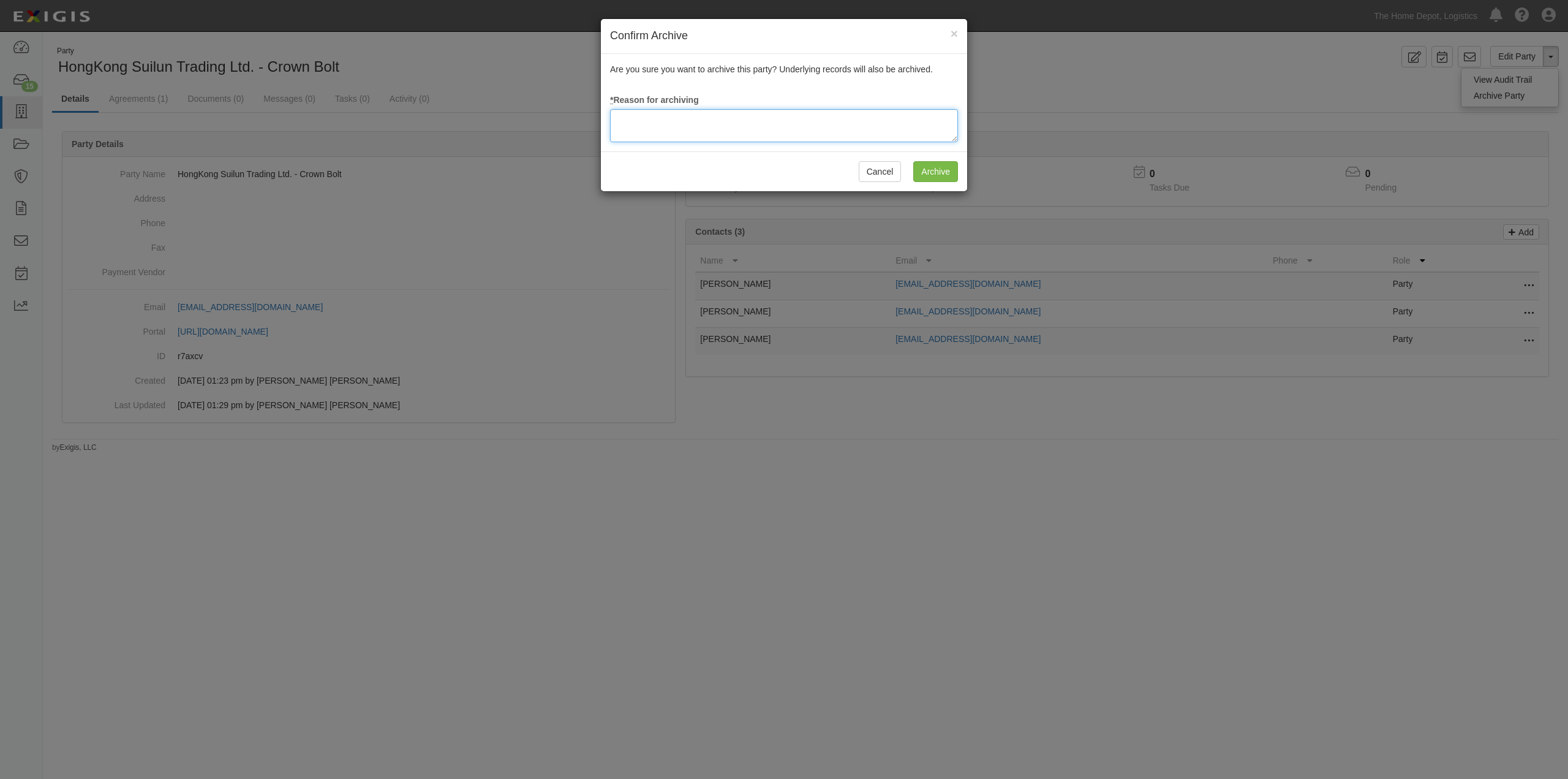
click at [645, 123] on textarea at bounding box center [784, 126] width 348 height 33
click at [634, 121] on textarea "Incorectly" at bounding box center [784, 126] width 348 height 33
click at [676, 120] on textarea "Incorrectly" at bounding box center [784, 126] width 348 height 33
type textarea "Incorrectly entered"
click at [938, 172] on input "Archive" at bounding box center [935, 172] width 45 height 21
